Goal: Information Seeking & Learning: Check status

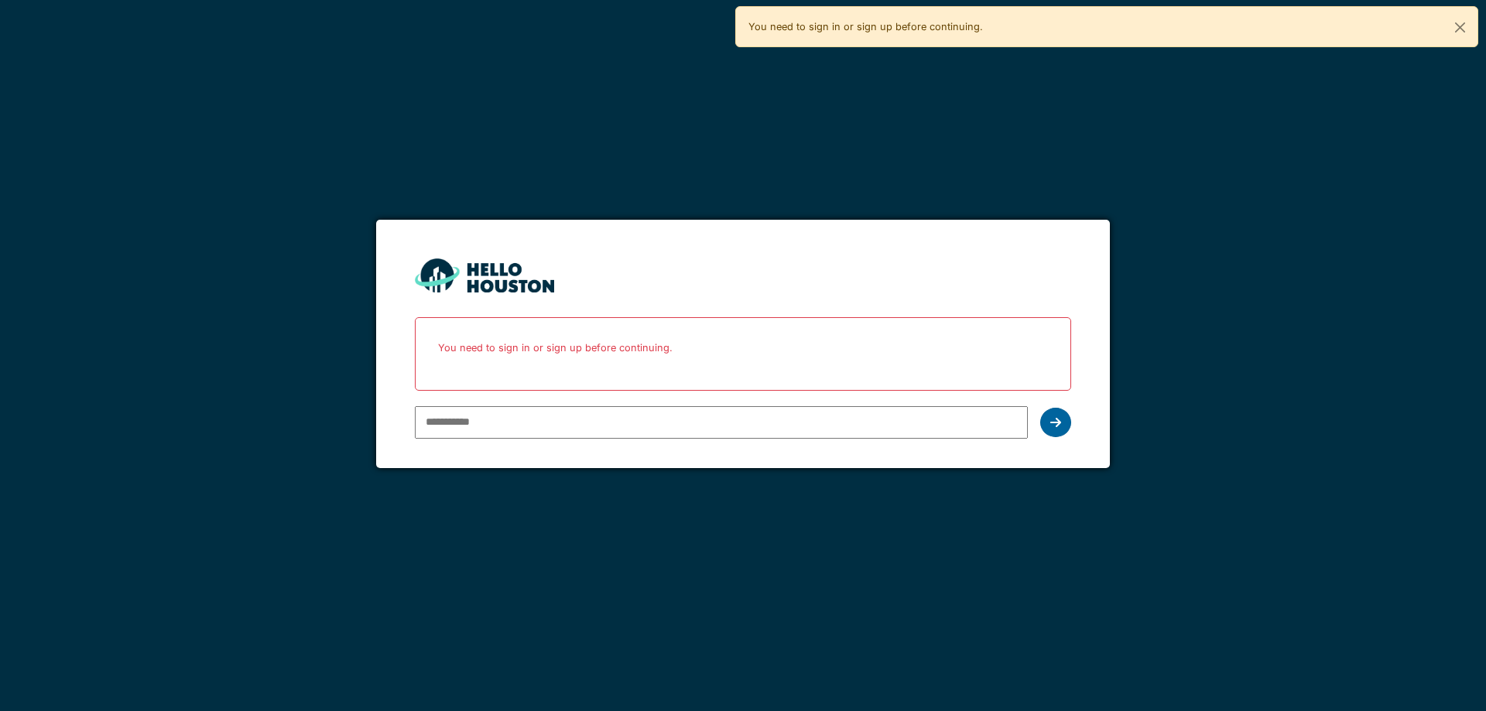
type input "**********"
click at [1063, 424] on div at bounding box center [1055, 422] width 31 height 29
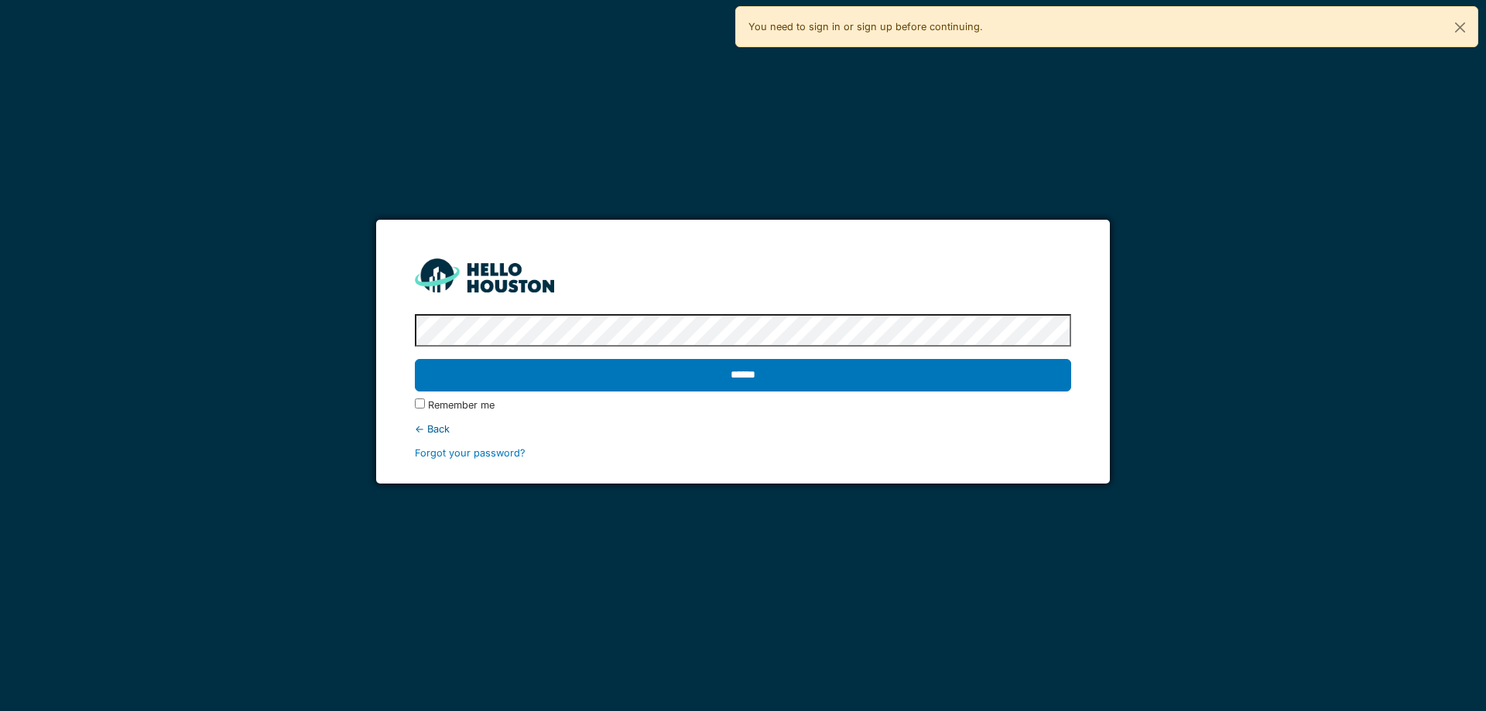
click at [427, 403] on div "Remember me" at bounding box center [743, 405] width 656 height 15
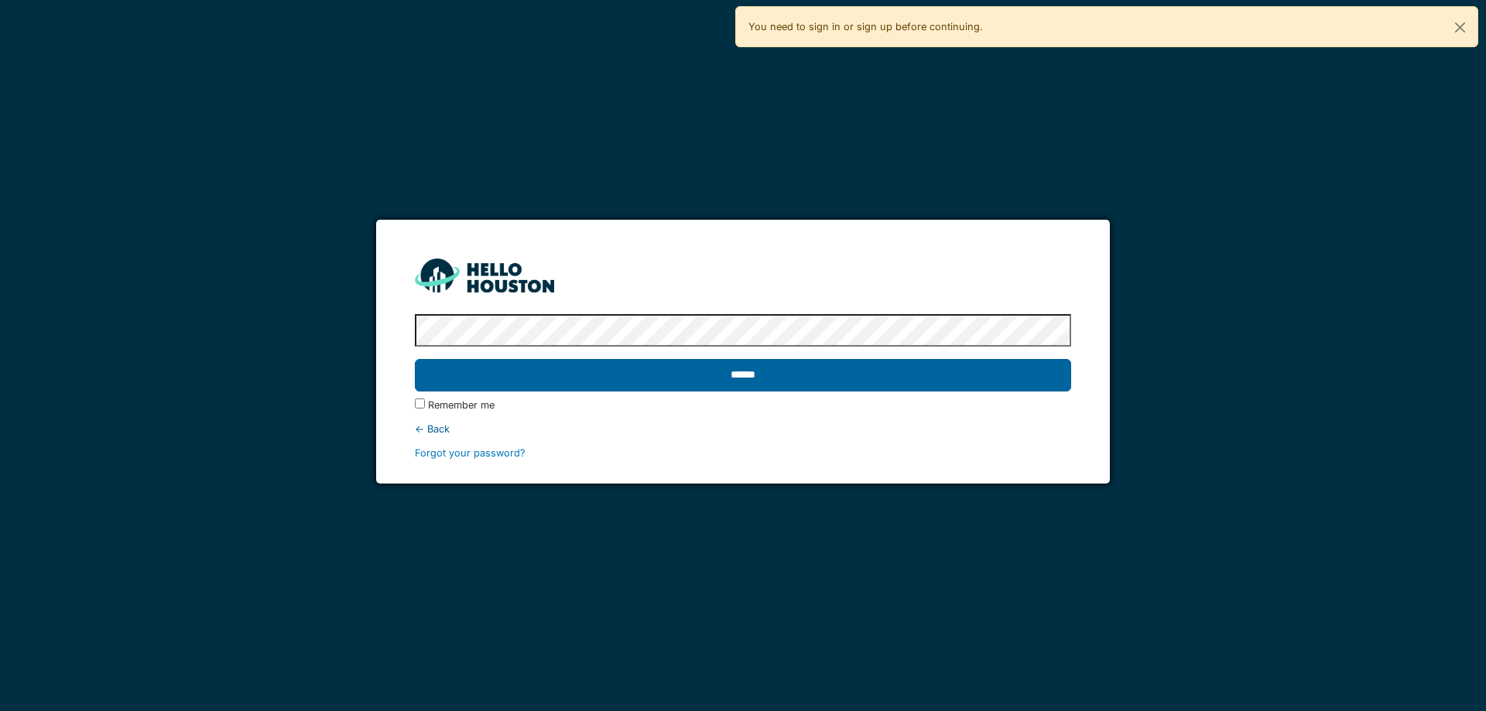
click at [451, 379] on input "******" at bounding box center [743, 375] width 656 height 33
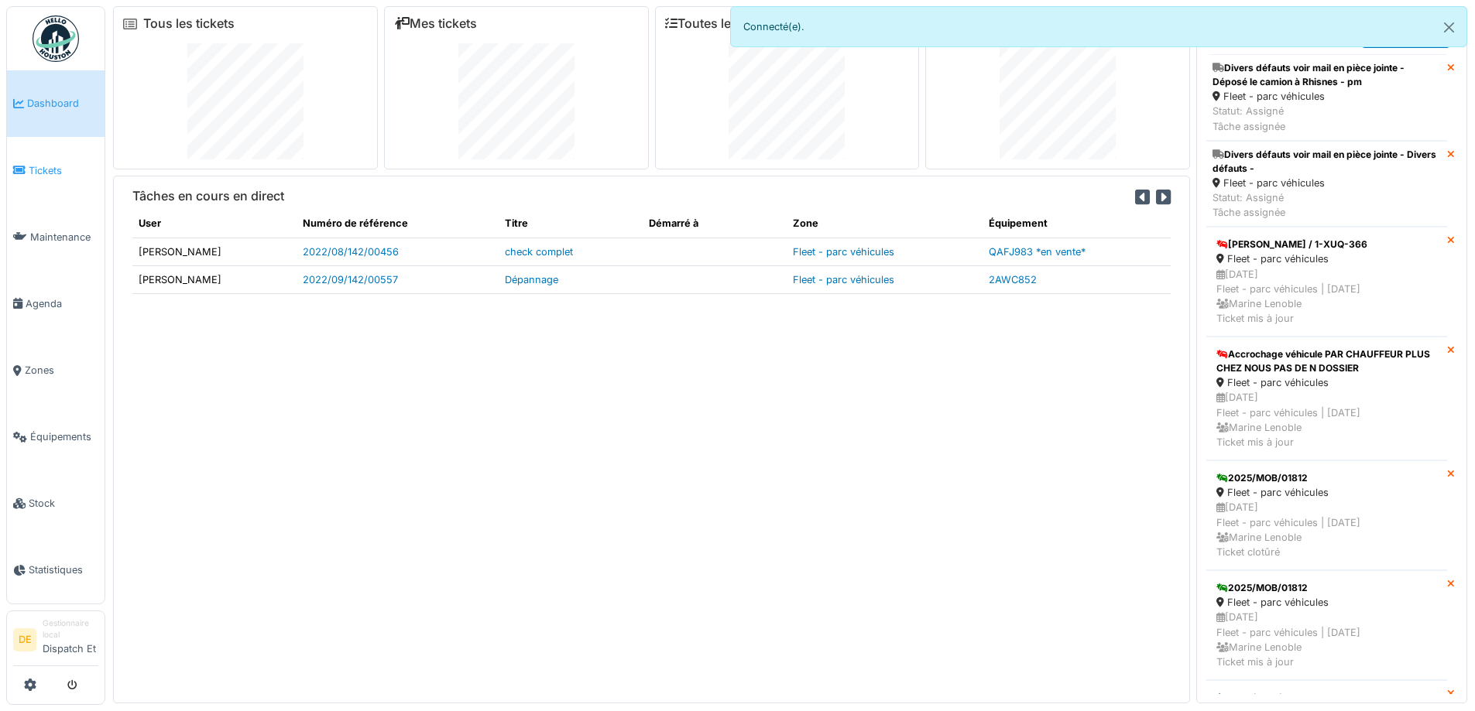
click at [57, 170] on span "Tickets" at bounding box center [64, 170] width 70 height 15
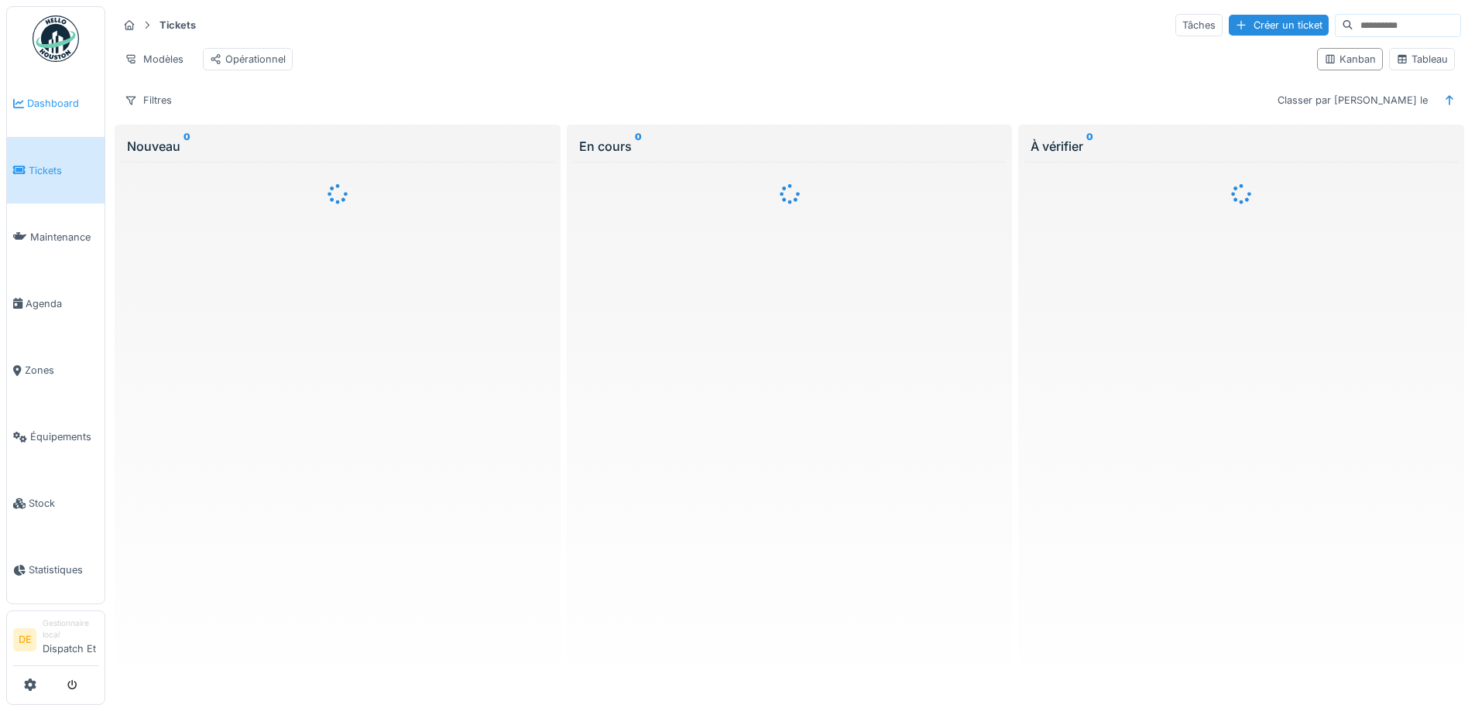
click at [65, 107] on span "Dashboard" at bounding box center [62, 103] width 71 height 15
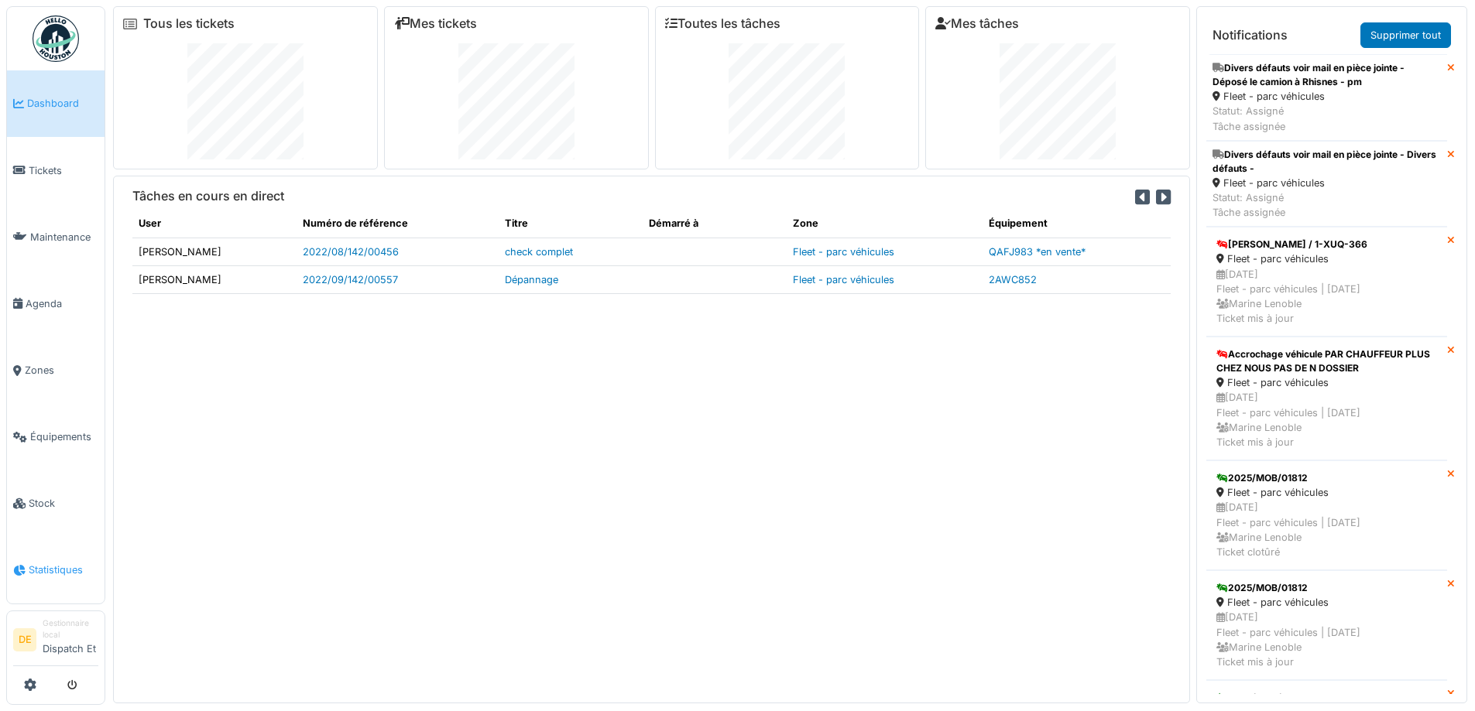
click at [51, 567] on span "Statistiques" at bounding box center [64, 570] width 70 height 15
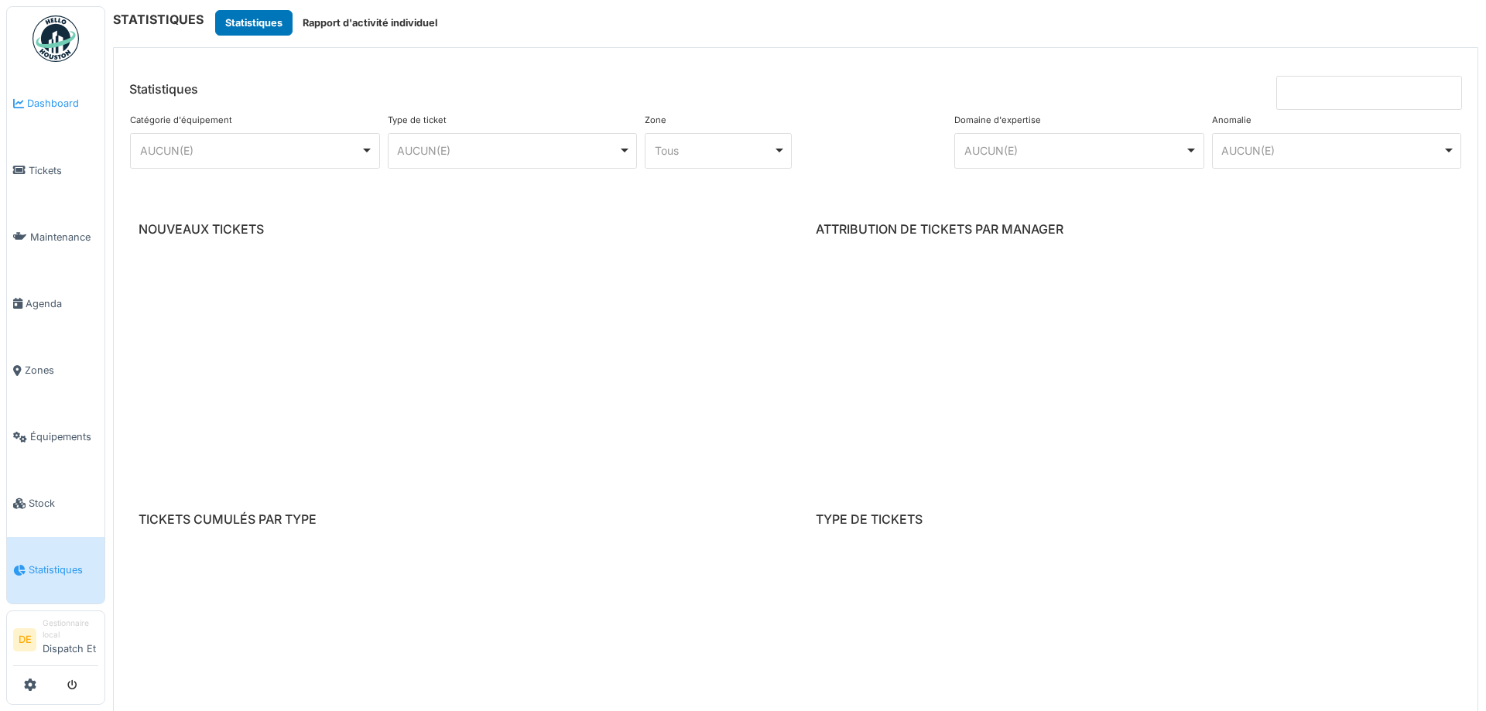
click at [44, 116] on link "Dashboard" at bounding box center [56, 103] width 98 height 67
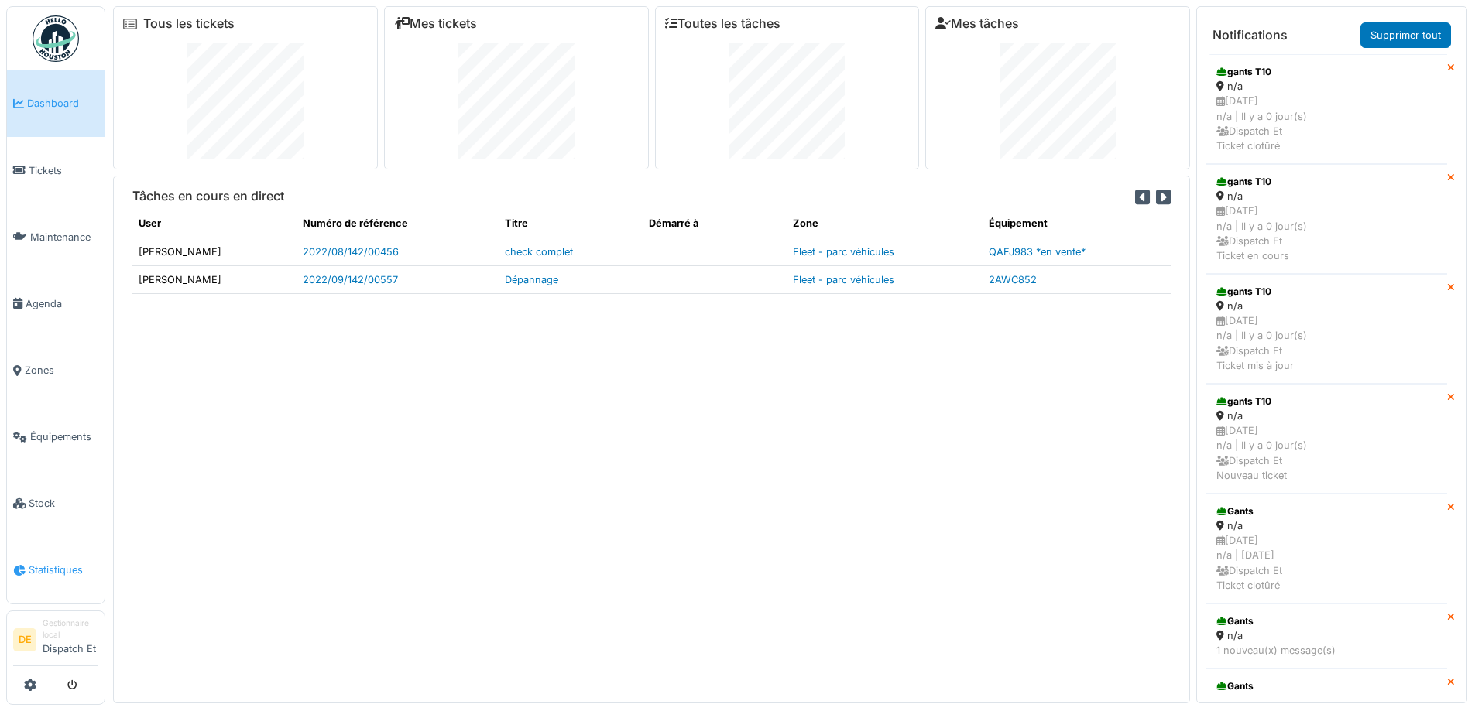
click at [47, 570] on span "Statistiques" at bounding box center [64, 570] width 70 height 15
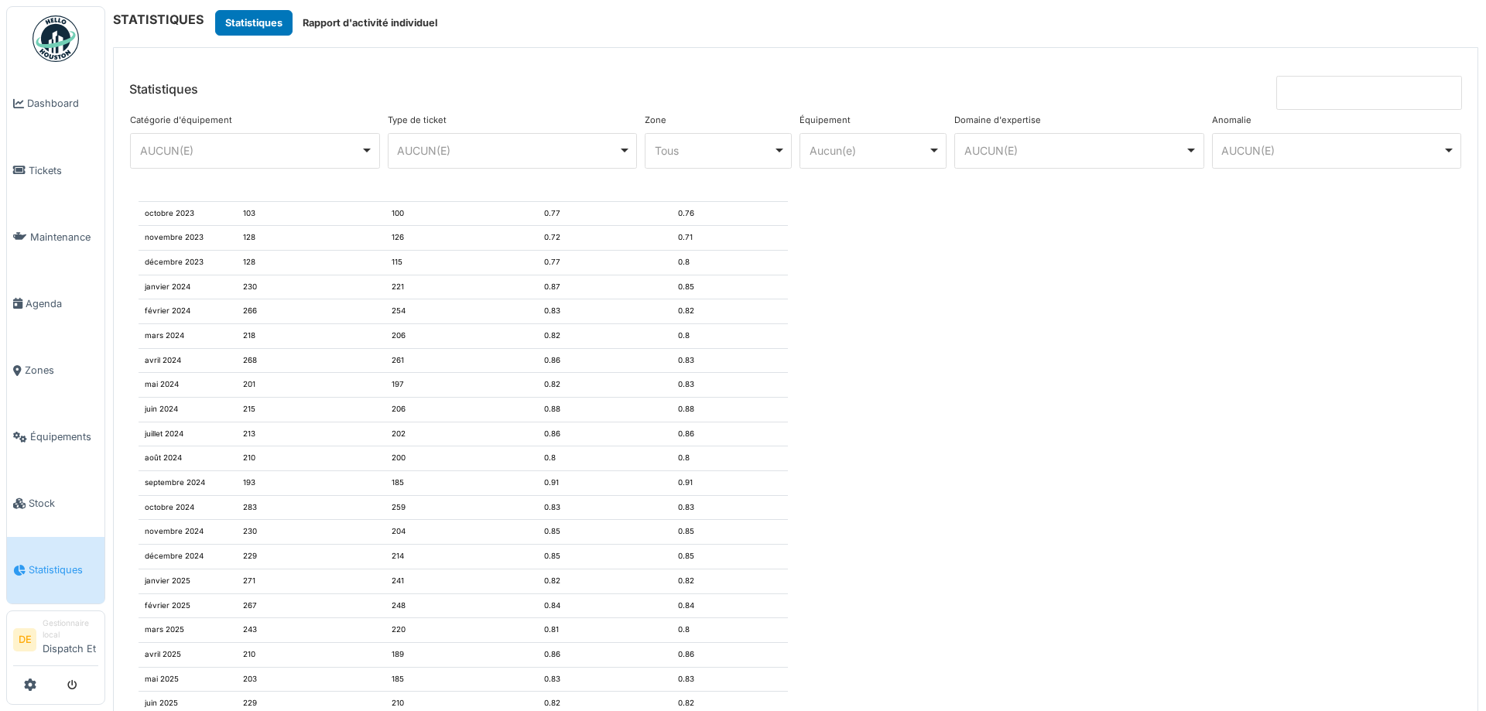
scroll to position [2102, 0]
click at [357, 19] on button "Rapport d'activité individuel" at bounding box center [370, 23] width 155 height 26
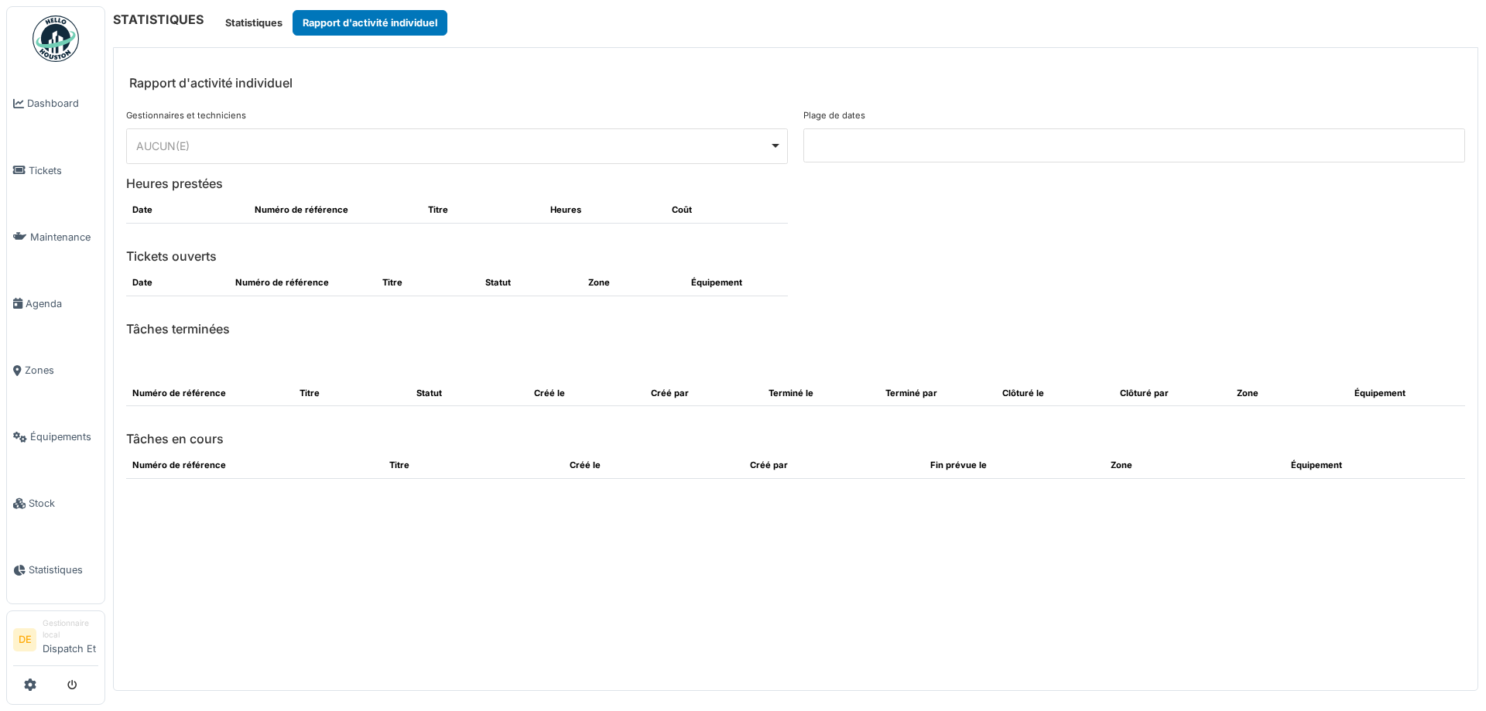
click at [379, 153] on div "AUCUN(E) Remove item" at bounding box center [452, 146] width 633 height 16
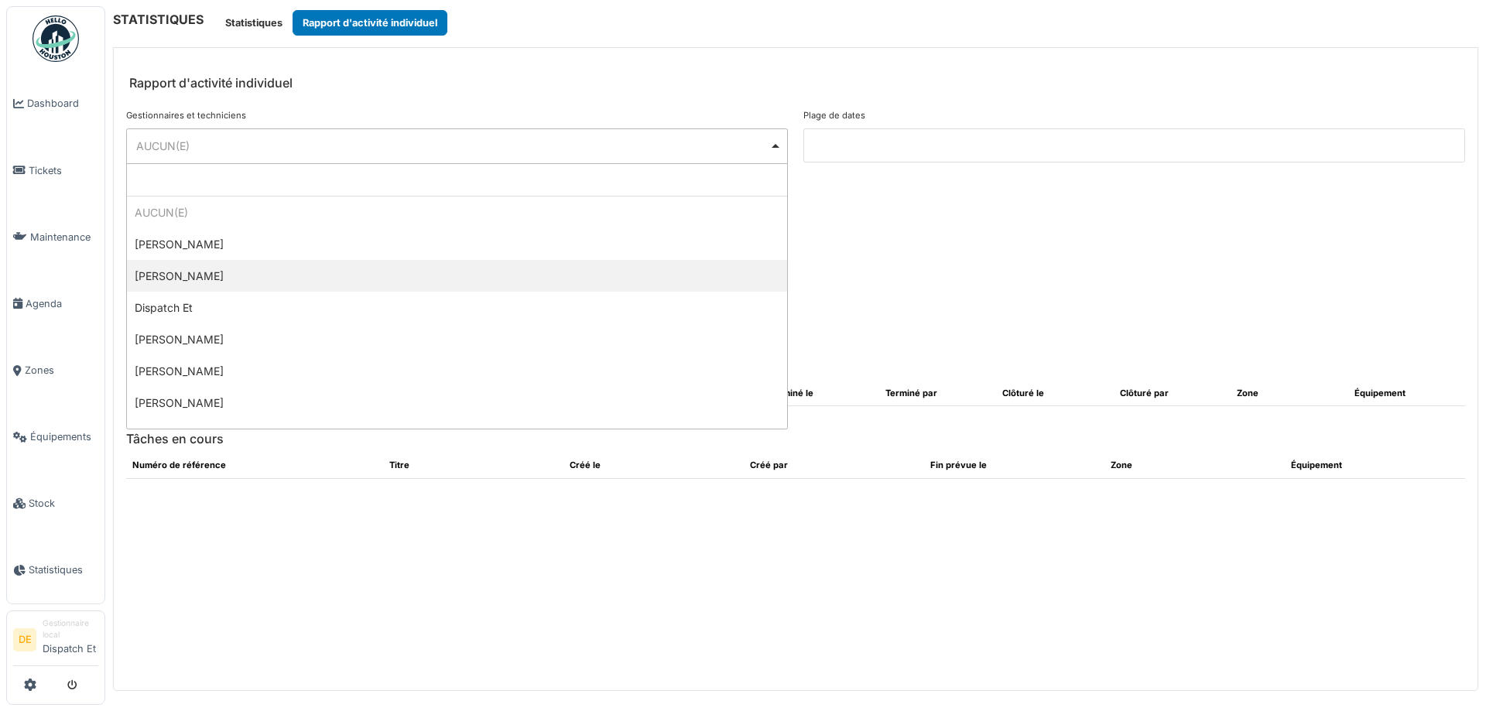
select select "**********"
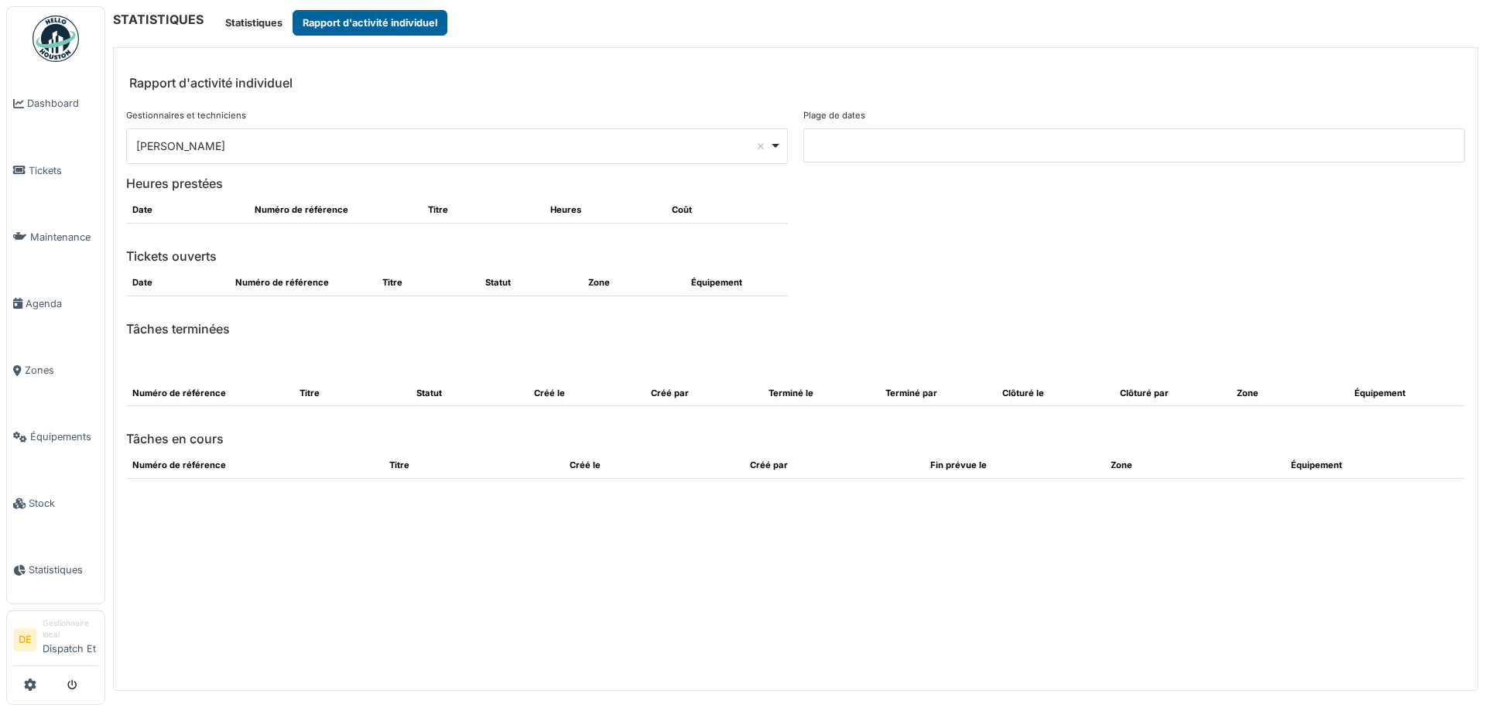
click at [372, 31] on button "Rapport d'activité individuel" at bounding box center [370, 23] width 155 height 26
click at [33, 92] on link "Dashboard" at bounding box center [56, 103] width 98 height 67
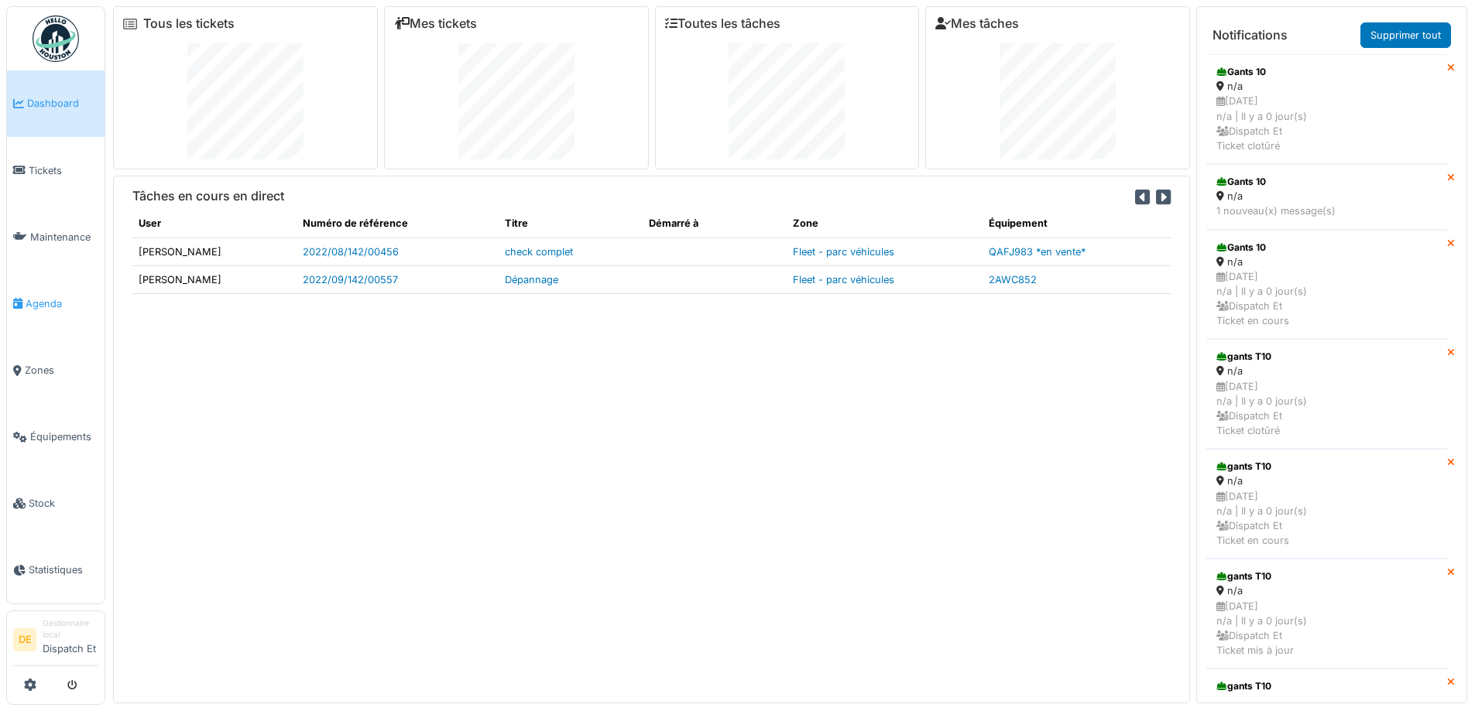
click at [60, 303] on span "Agenda" at bounding box center [62, 304] width 73 height 15
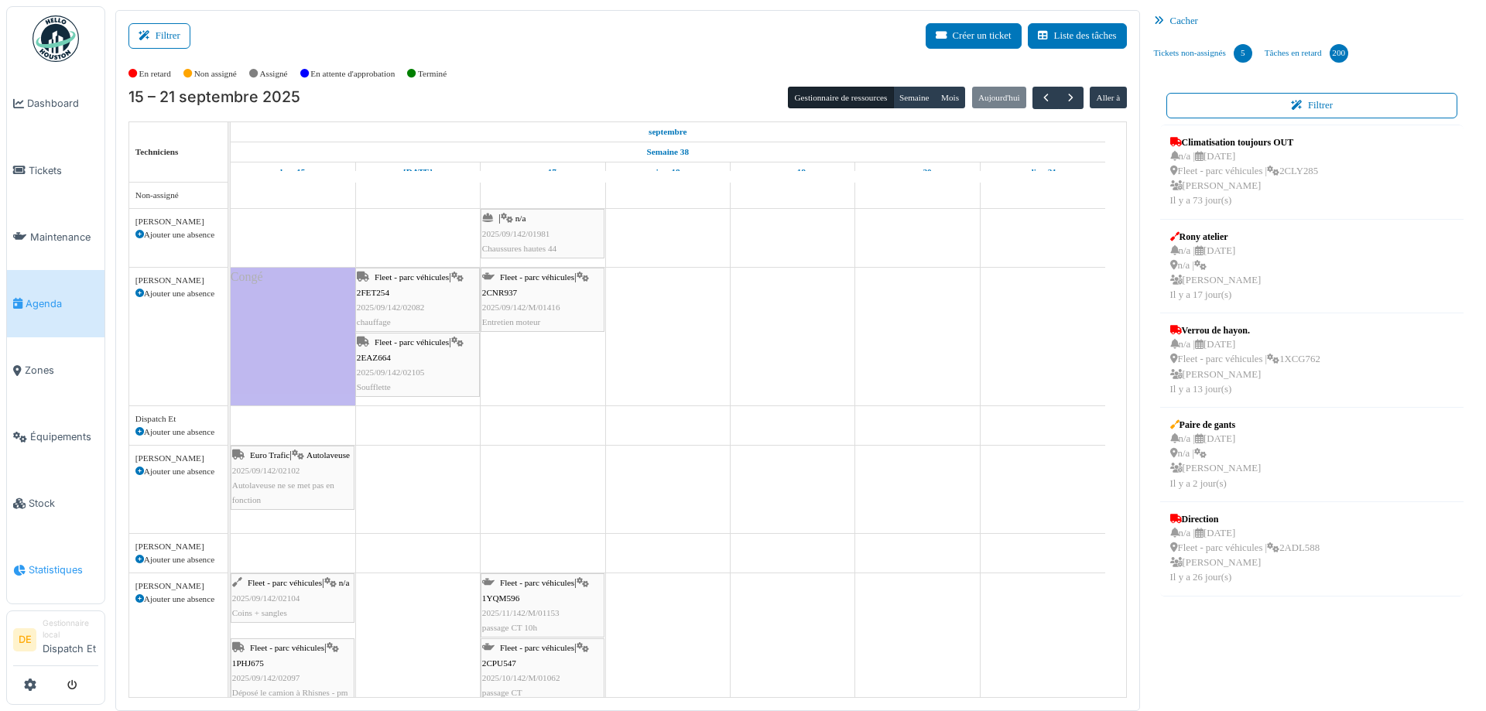
click at [60, 566] on span "Statistiques" at bounding box center [64, 570] width 70 height 15
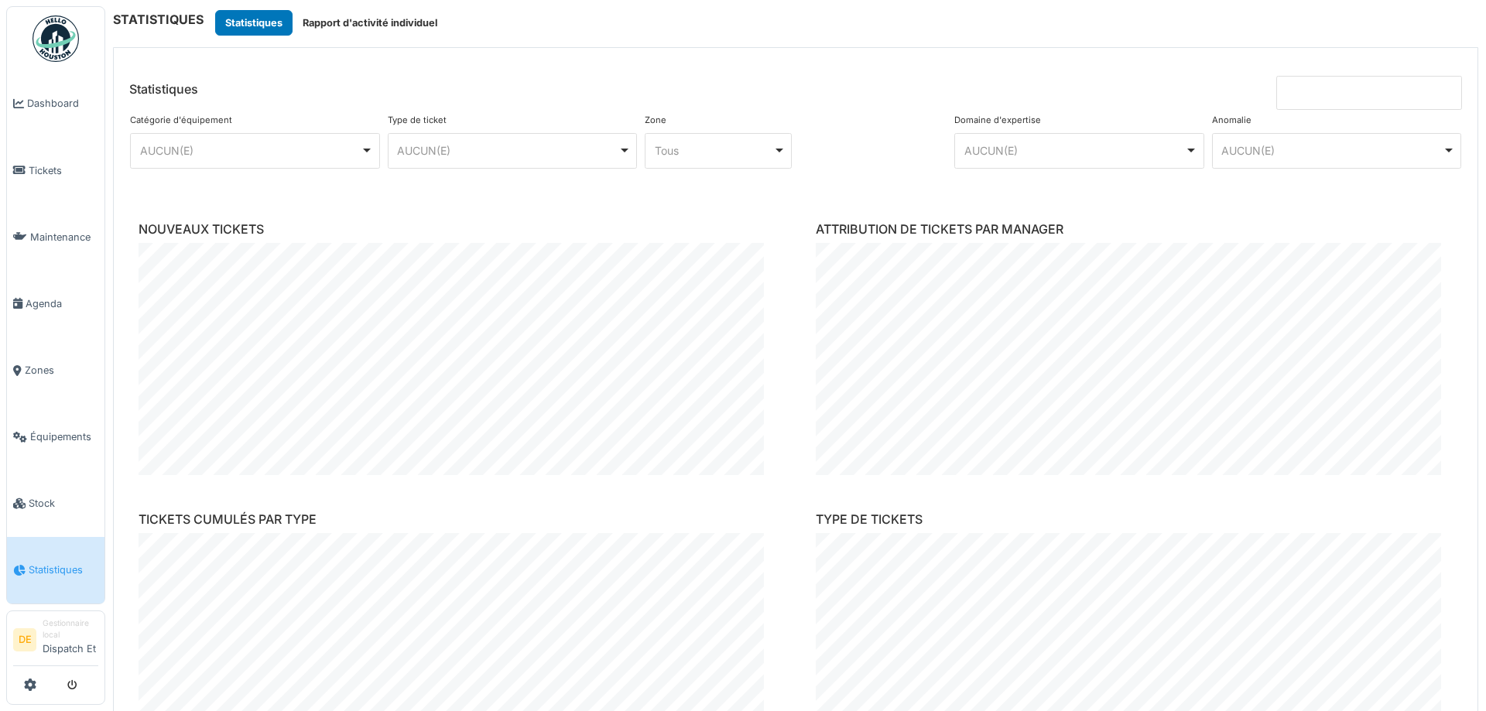
click at [72, 648] on li "Gestionnaire local Dispatch Et" at bounding box center [71, 640] width 56 height 45
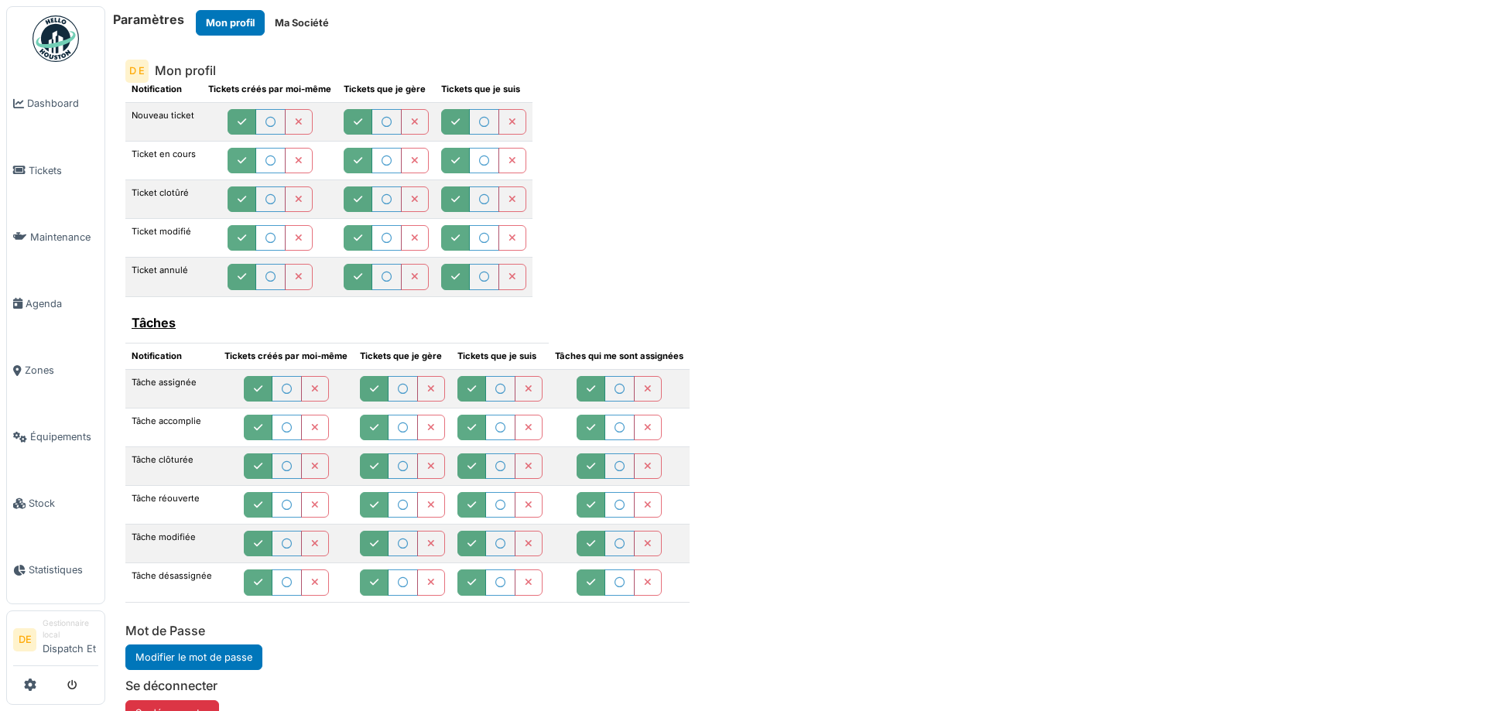
scroll to position [47, 0]
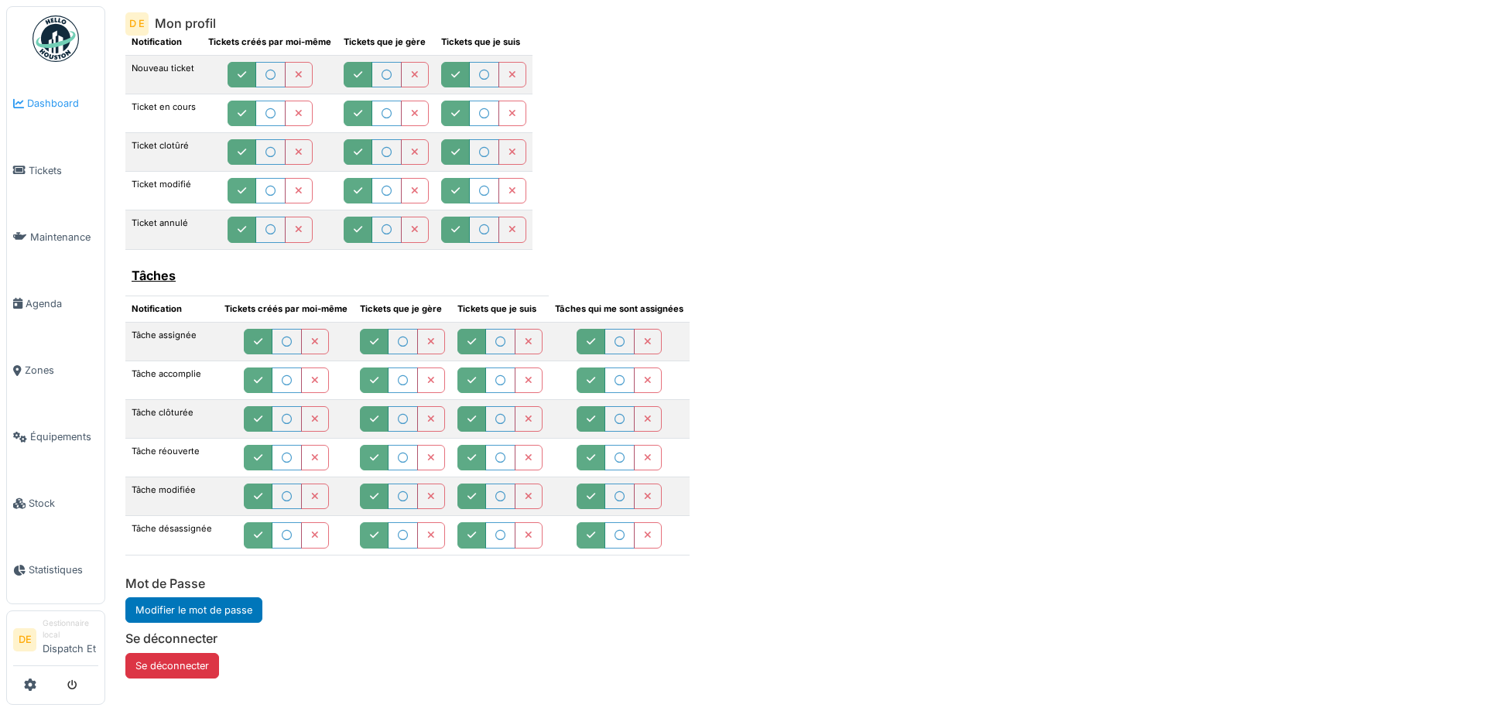
click at [51, 107] on span "Dashboard" at bounding box center [62, 103] width 71 height 15
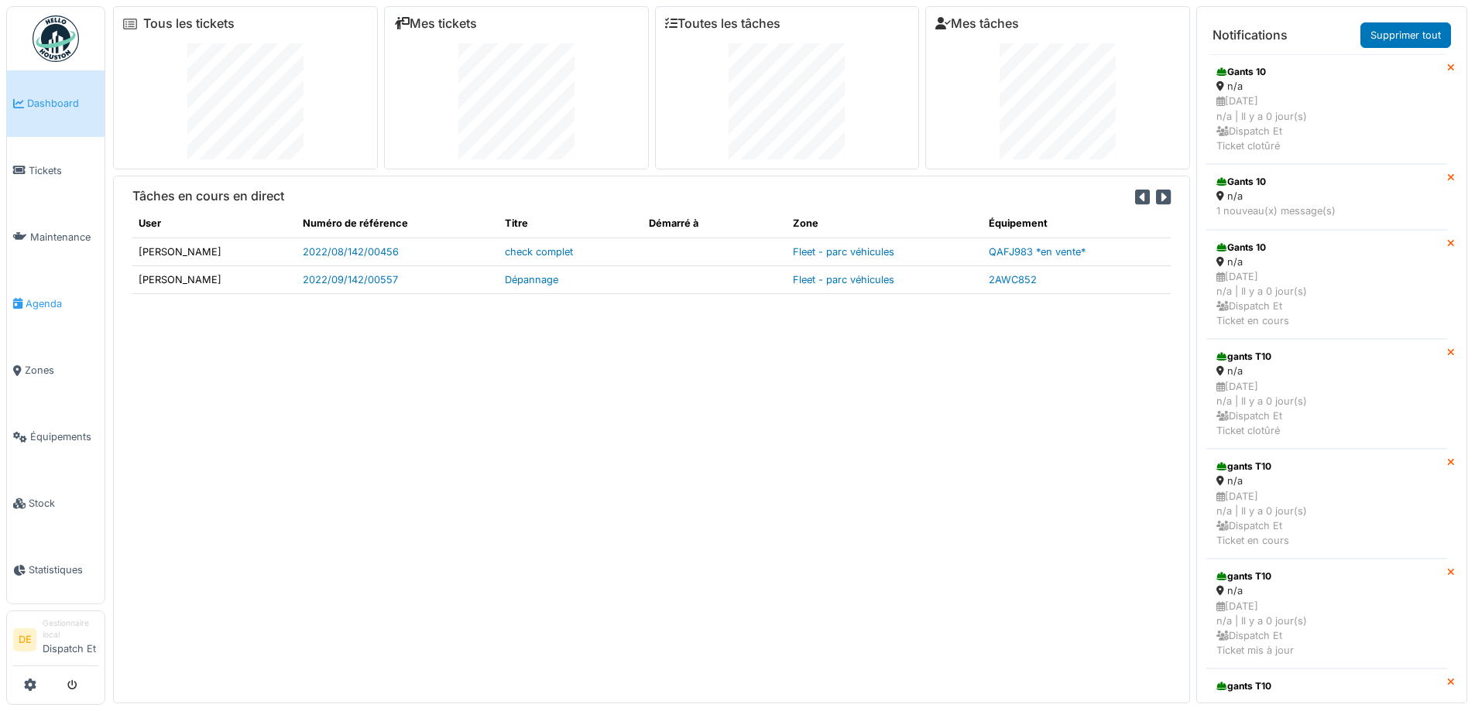
click at [37, 306] on span "Agenda" at bounding box center [62, 304] width 73 height 15
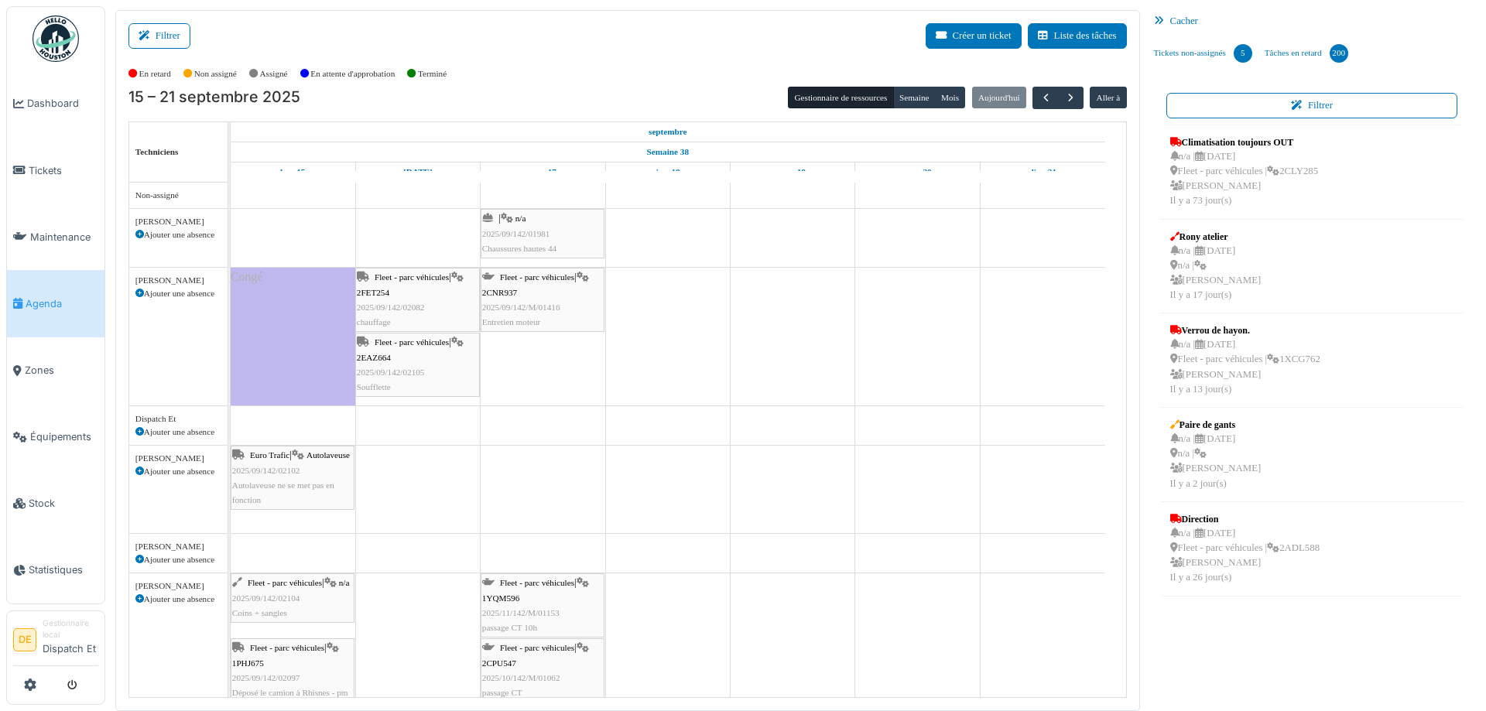
click at [22, 642] on li "DE" at bounding box center [24, 640] width 23 height 23
